Goal: Check status

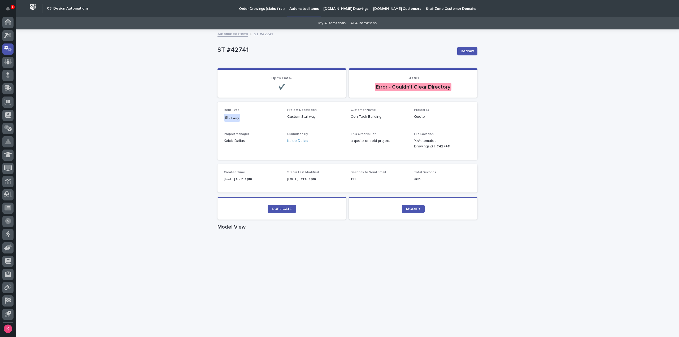
scroll to position [12, 0]
drag, startPoint x: 134, startPoint y: 307, endPoint x: 138, endPoint y: 312, distance: 6.6
click at [138, 312] on div "Loading... Saving… Loading... Saving… ST #42741 Redraw ST #42741 Redraw Sorry, …" at bounding box center [347, 307] width 663 height 554
click at [9, 12] on button "Notifications" at bounding box center [7, 8] width 11 height 11
drag, startPoint x: 155, startPoint y: 54, endPoint x: 116, endPoint y: 79, distance: 46.3
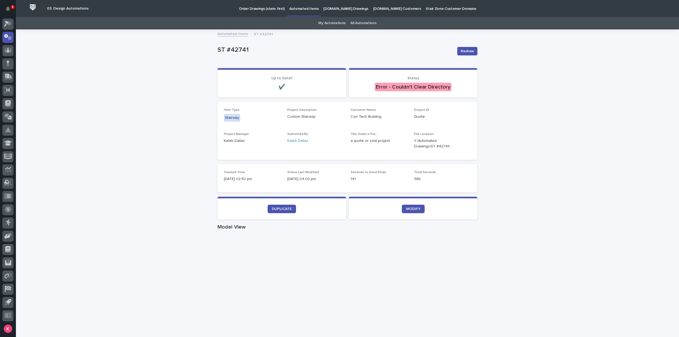
click at [155, 54] on div "Loading... Saving… Loading... Saving… ST #42741 Redraw ST #42741 Redraw Sorry, …" at bounding box center [347, 307] width 663 height 554
click at [4, 8] on button "Notifications" at bounding box center [7, 8] width 11 height 11
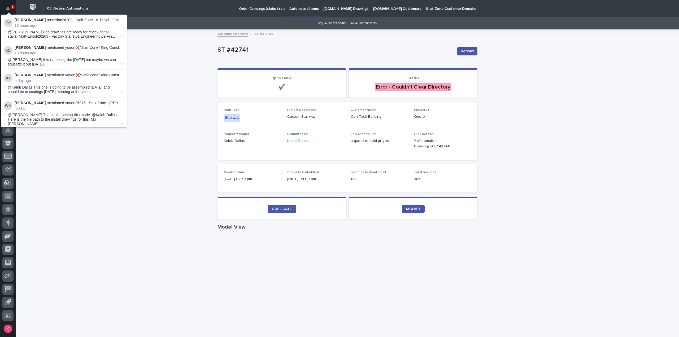
click at [108, 20] on p "[PERSON_NAME] posted on 26203 - Stair Zone - K-Ensol - Factory Stairs :" at bounding box center [69, 20] width 109 height 5
drag, startPoint x: 33, startPoint y: 32, endPoint x: 62, endPoint y: 34, distance: 29.2
click at [37, 32] on span "@[PERSON_NAME] Fab drawings are ready for review for all stairs. M:\K-Ensol\262…" at bounding box center [64, 34] width 112 height 9
drag, startPoint x: 176, startPoint y: 61, endPoint x: 166, endPoint y: 86, distance: 27.4
click at [175, 62] on div "Loading... Saving… Loading... Saving… ST #42741 Redraw ST #42741 Redraw Sorry, …" at bounding box center [347, 307] width 663 height 554
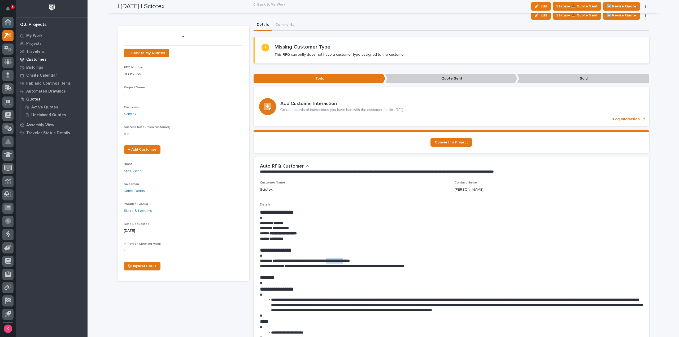
scroll to position [12, 0]
